Goal: Communication & Community: Share content

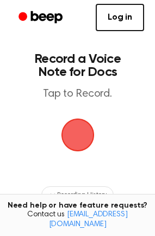
click at [76, 127] on span "button" at bounding box center [77, 134] width 33 height 33
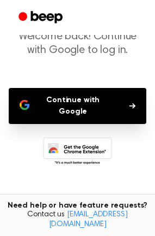
scroll to position [70, 0]
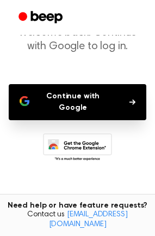
click at [97, 100] on button "Continue with Google" at bounding box center [78, 102] width 138 height 36
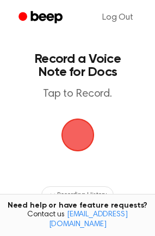
click at [79, 145] on span "button" at bounding box center [77, 134] width 33 height 33
click at [79, 140] on span "button" at bounding box center [77, 134] width 35 height 35
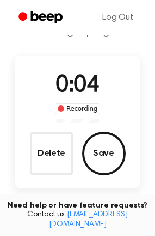
scroll to position [50, 0]
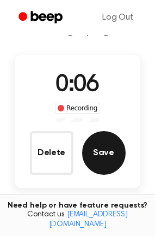
click at [97, 156] on button "Save" at bounding box center [104, 153] width 44 height 44
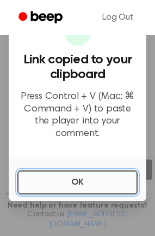
click at [82, 170] on button "OK" at bounding box center [77, 182] width 121 height 24
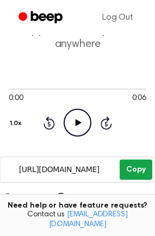
click at [134, 176] on button "Copy" at bounding box center [136, 169] width 32 height 20
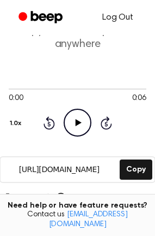
click at [121, 19] on link "Log Out" at bounding box center [118, 17] width 53 height 26
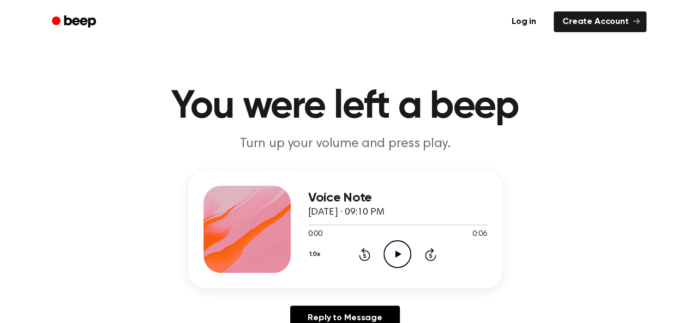
click at [397, 252] on icon at bounding box center [398, 254] width 6 height 7
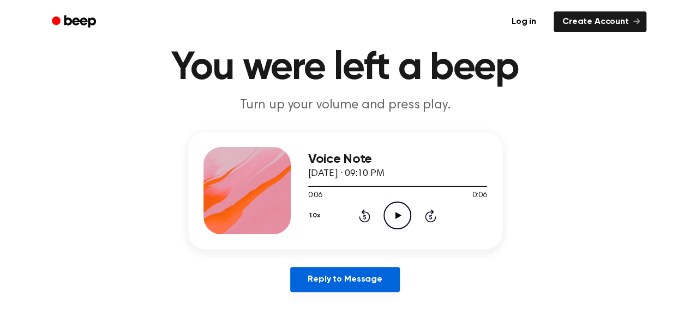
click at [347, 286] on link "Reply to Message" at bounding box center [344, 279] width 109 height 25
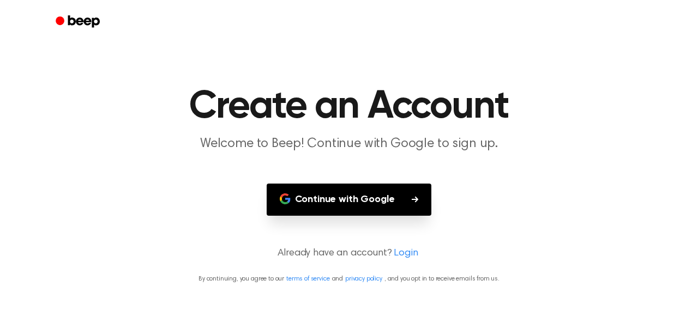
click at [357, 193] on button "Continue with Google" at bounding box center [349, 200] width 165 height 32
